Goal: Task Accomplishment & Management: Use online tool/utility

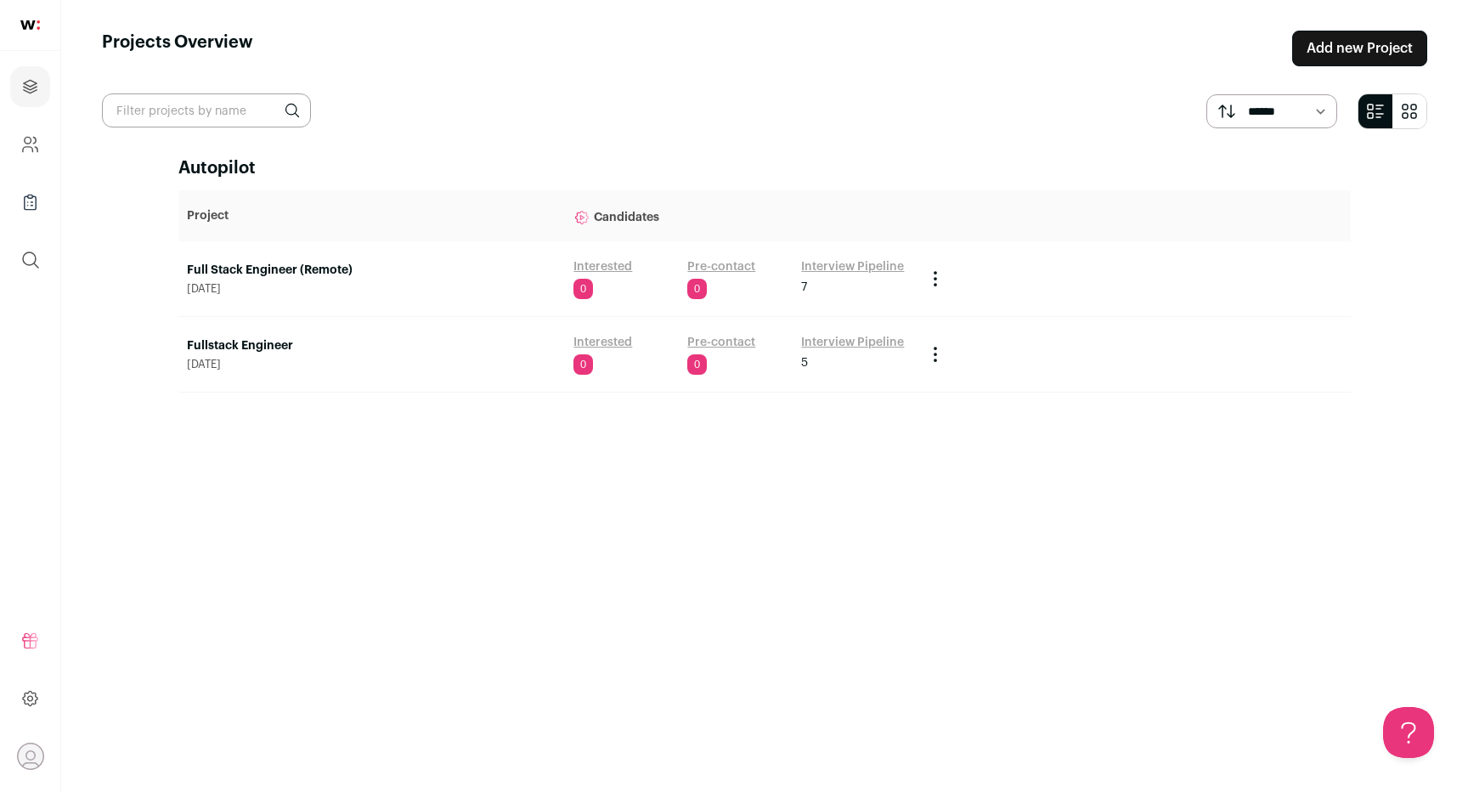
click at [290, 273] on link "Full Stack Engineer (Remote)" at bounding box center [372, 270] width 370 height 17
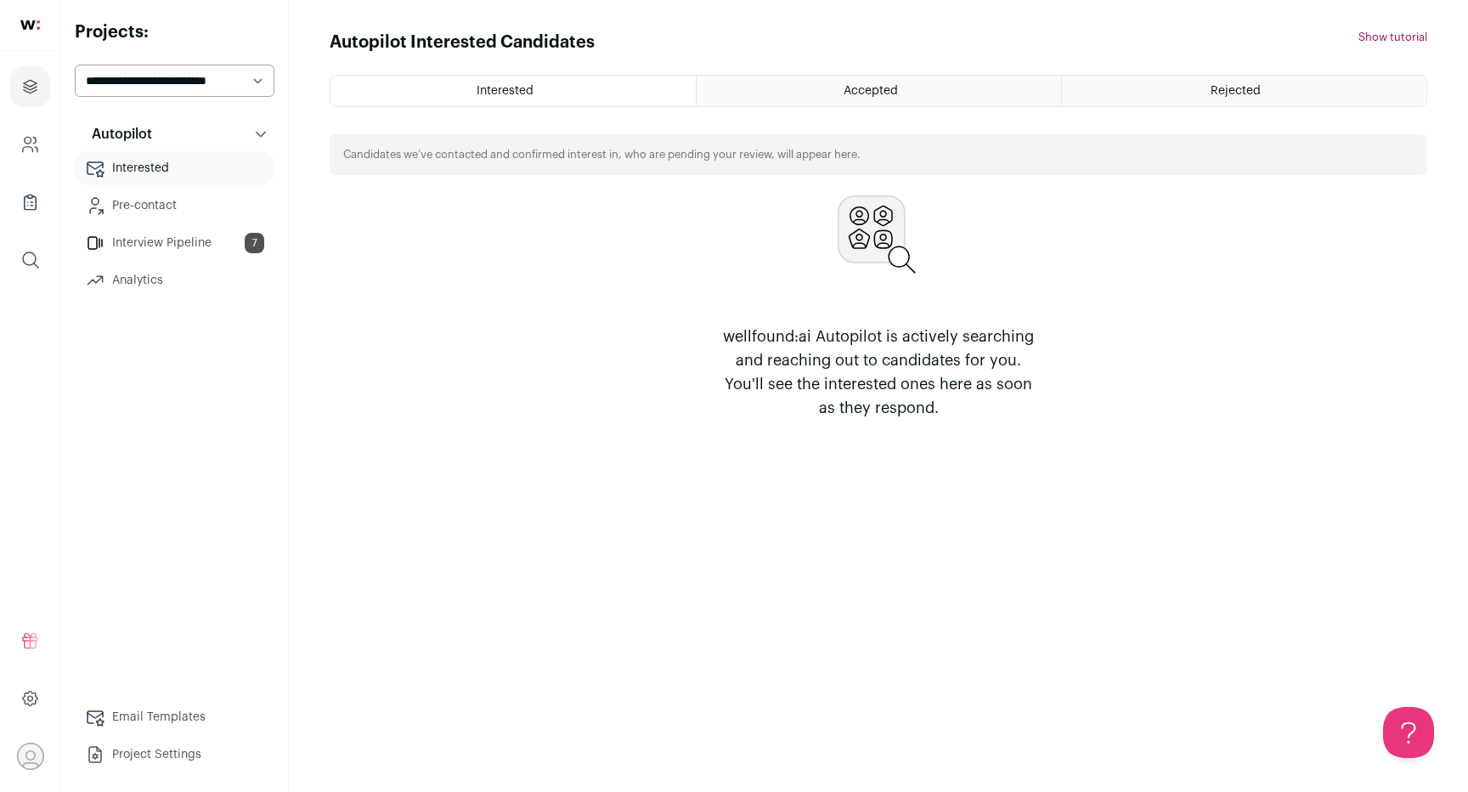
click at [39, 265] on icon "submit" at bounding box center [30, 260] width 20 height 20
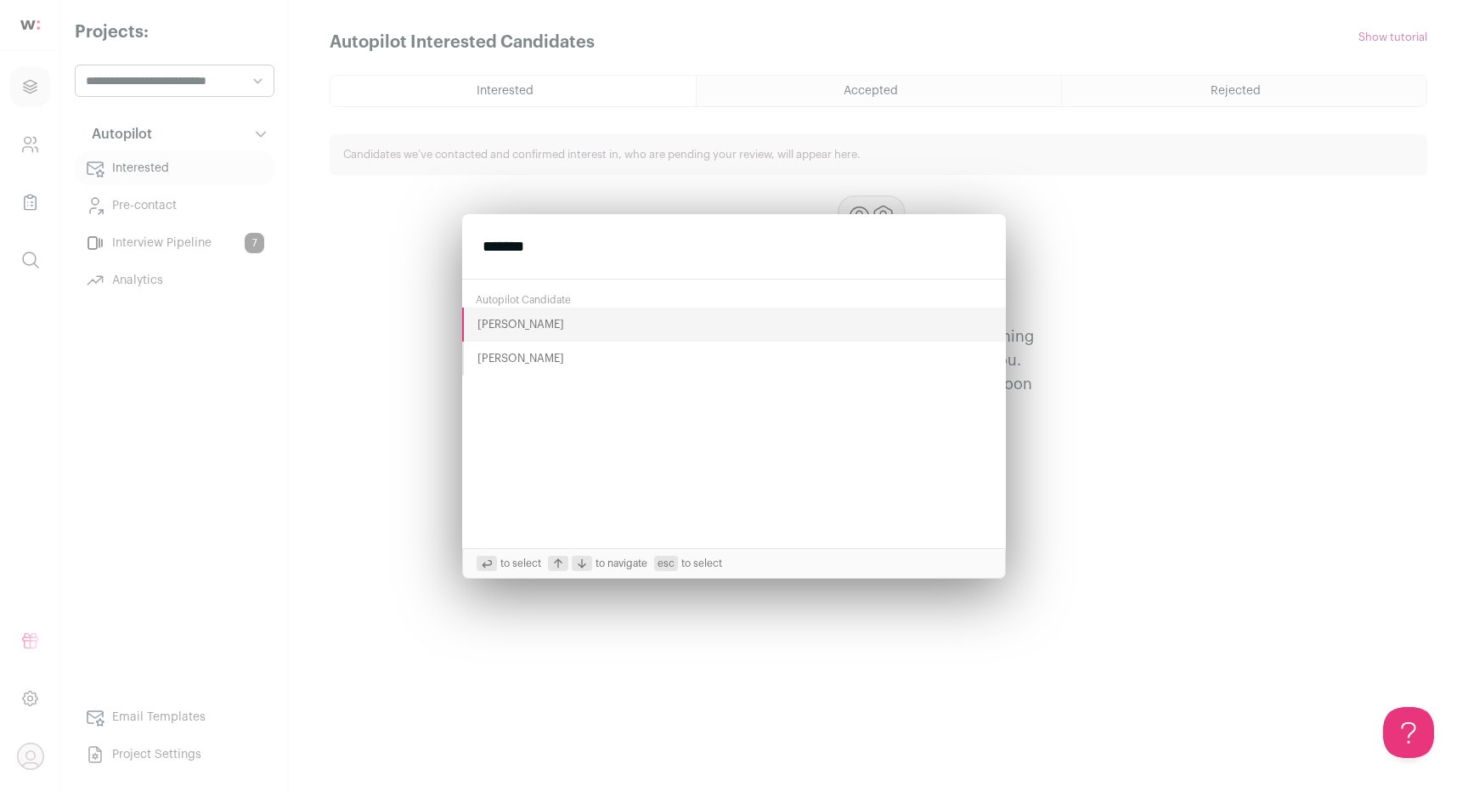
type input "*******"
click at [505, 361] on button "[PERSON_NAME]" at bounding box center [734, 359] width 544 height 34
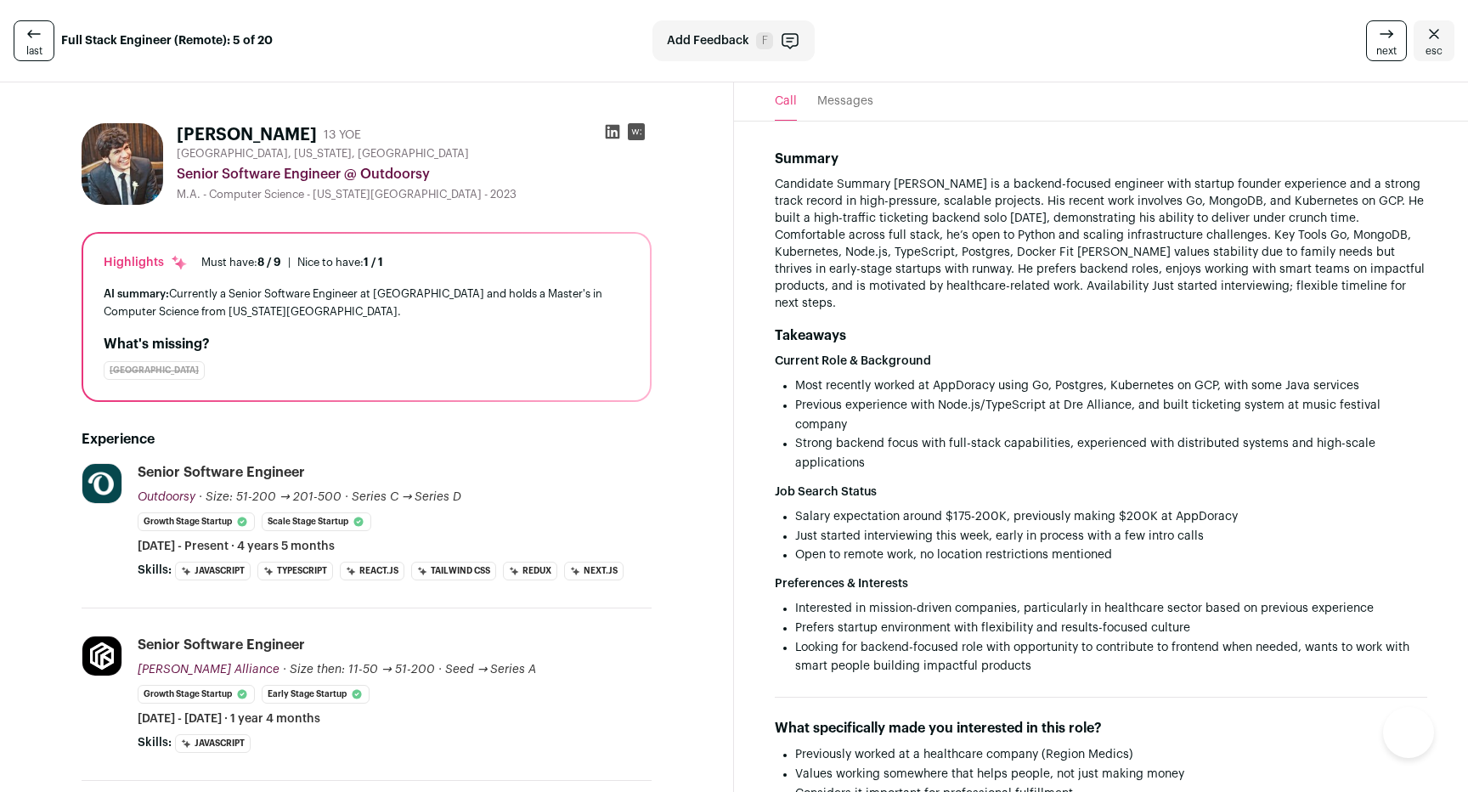
type media-captions-menu "sb:en:English%20CC"
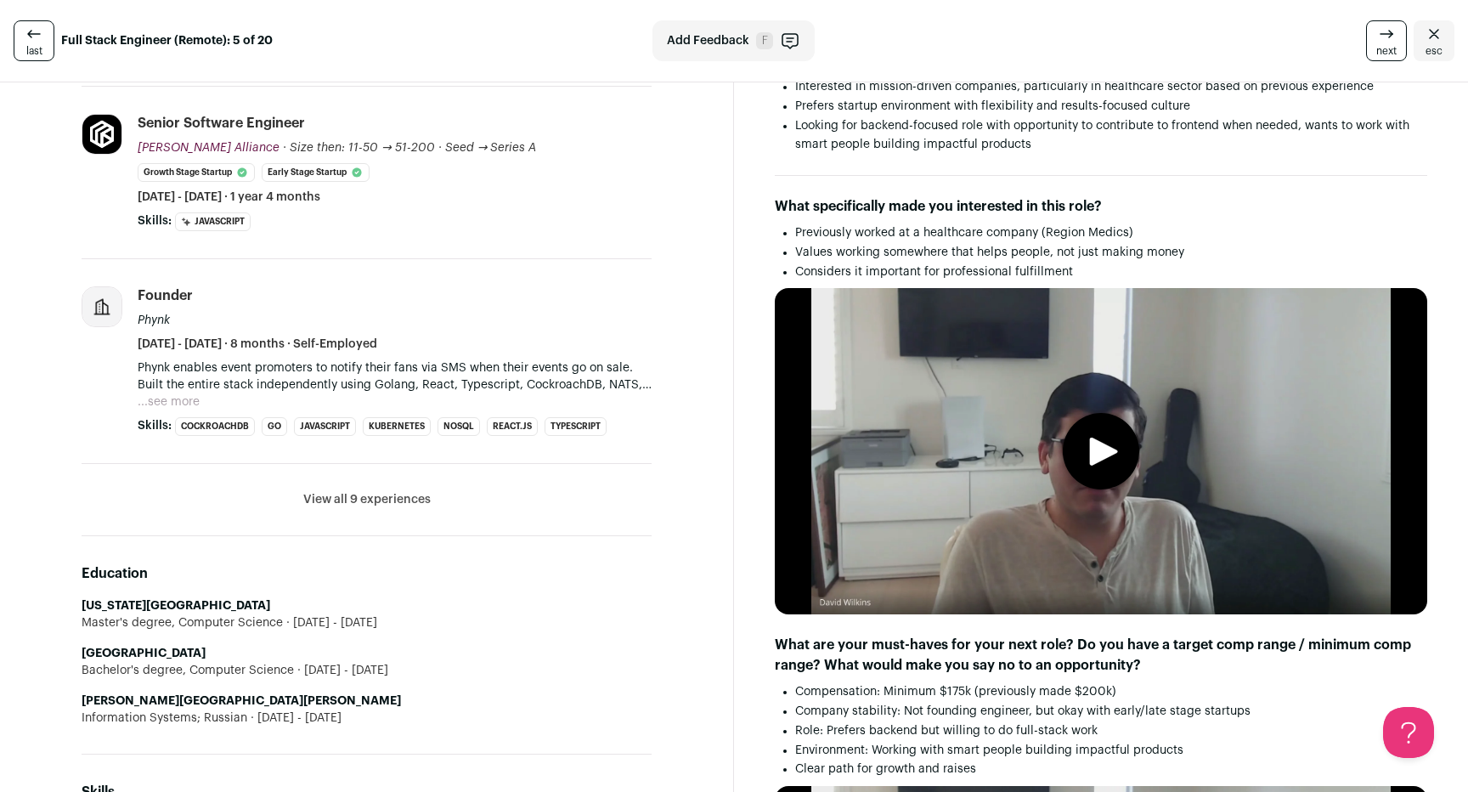
scroll to position [541, 0]
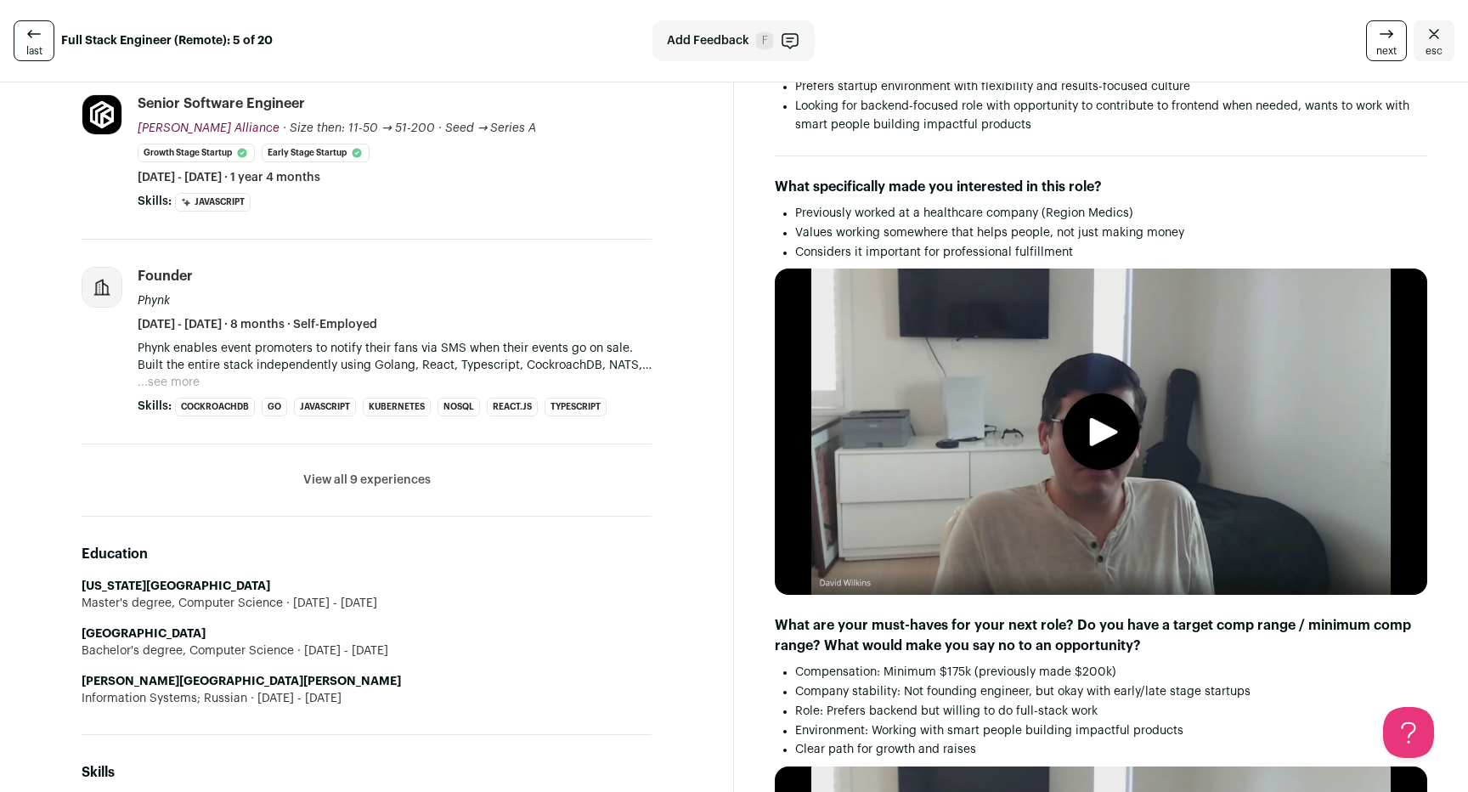
click at [1107, 447] on media-play-button "play" at bounding box center [1101, 431] width 76 height 76
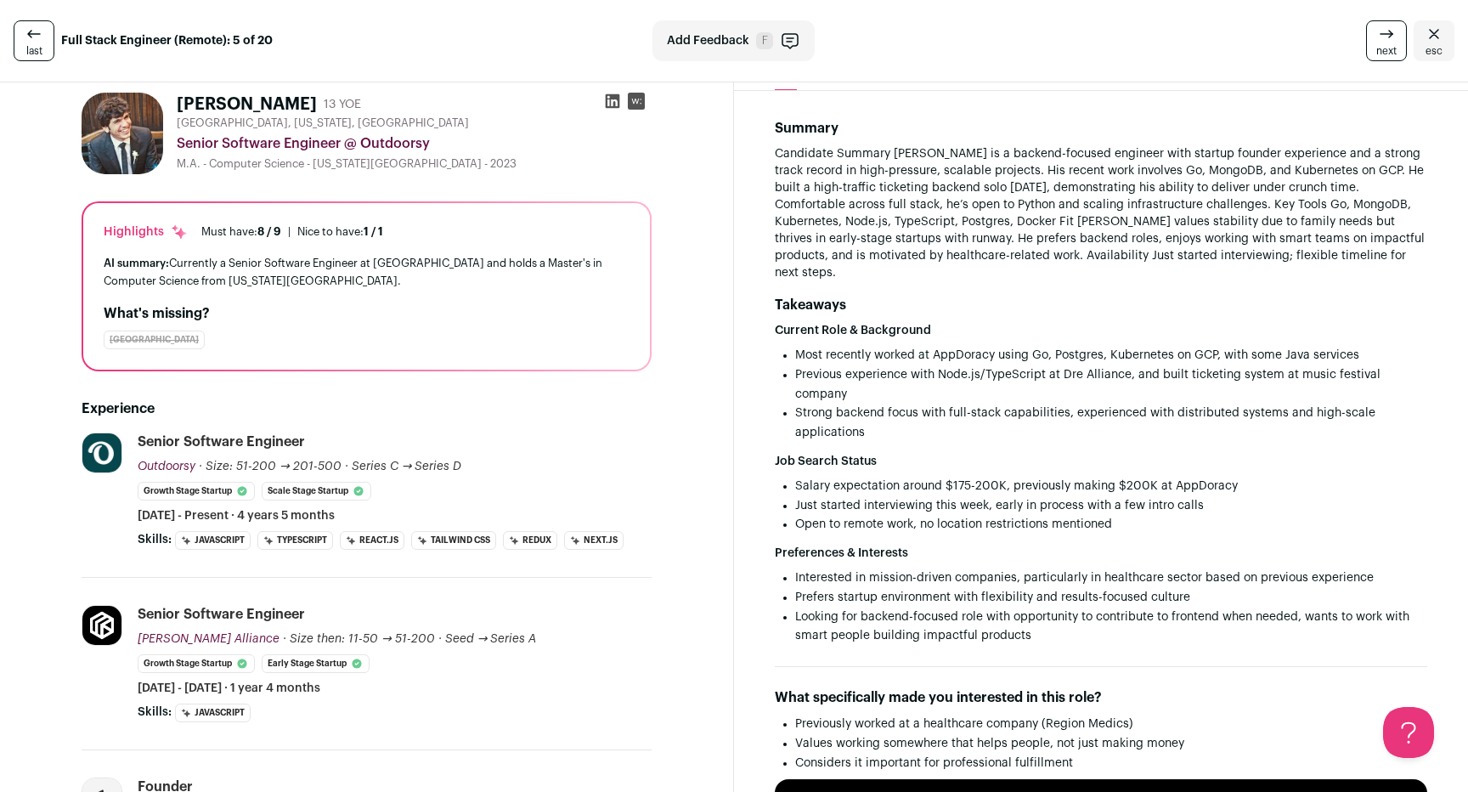
scroll to position [353, 0]
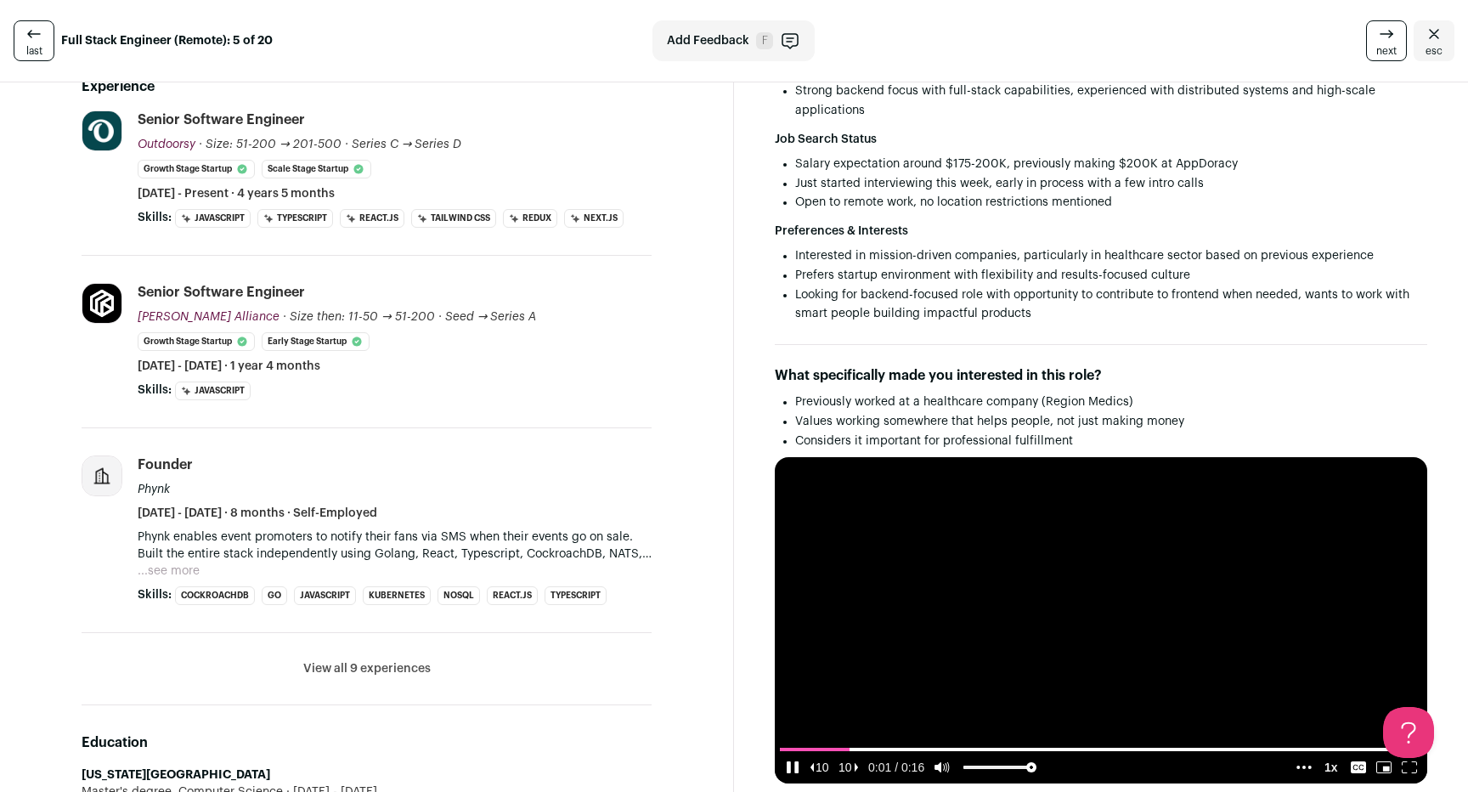
click at [1044, 472] on video at bounding box center [1101, 620] width 652 height 326
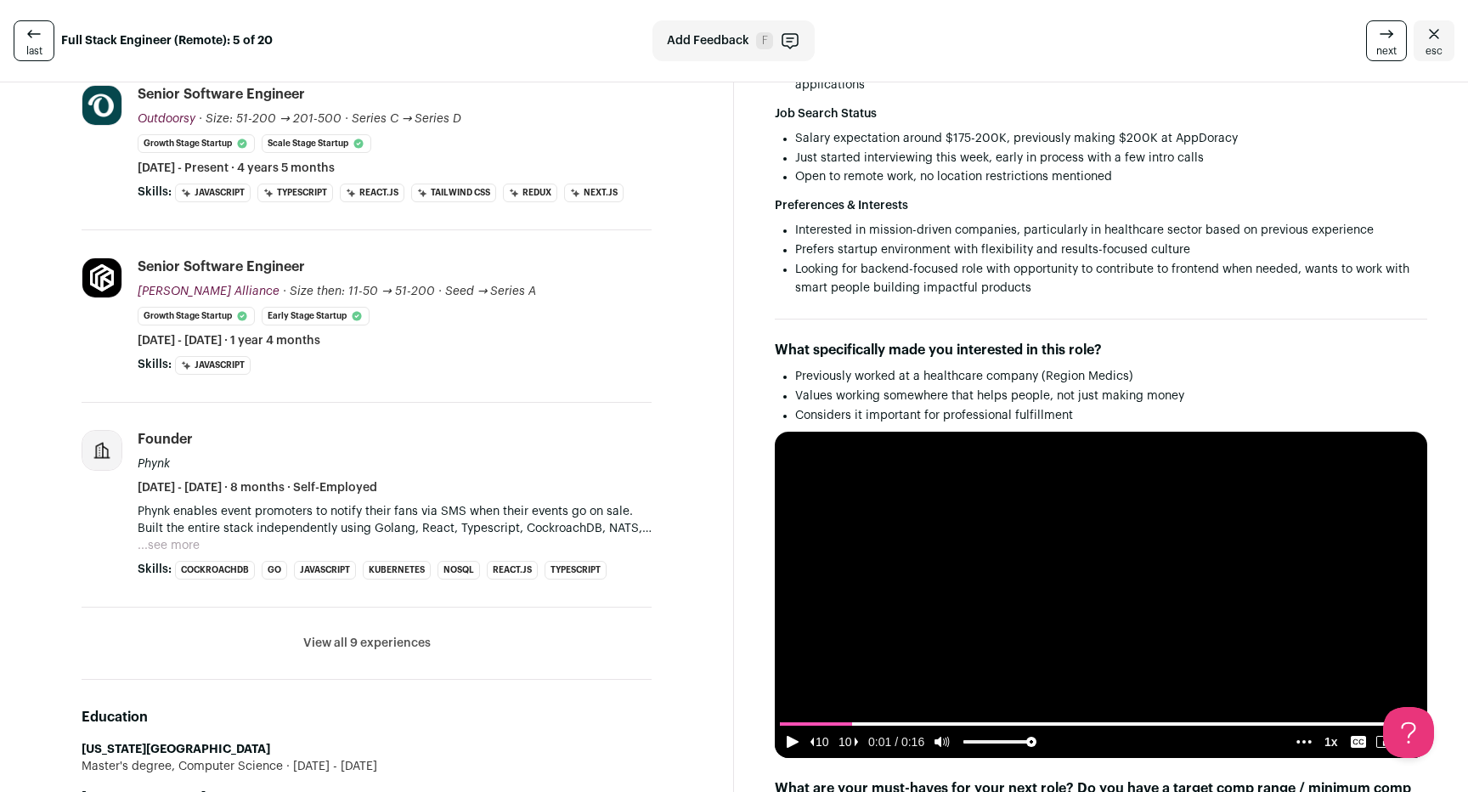
scroll to position [0, 0]
